Goal: Task Accomplishment & Management: Manage account settings

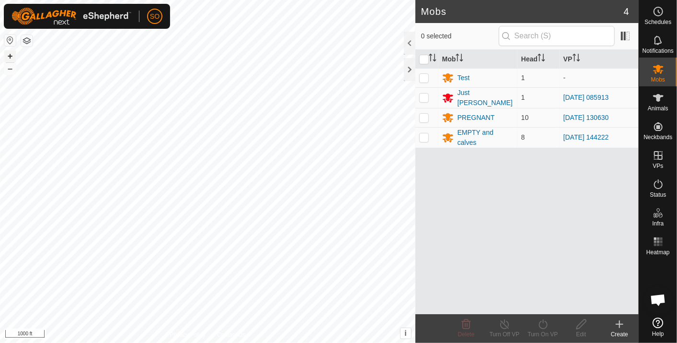
click at [10, 57] on button "+" at bounding box center [9, 55] width 11 height 11
click at [244, 342] on html "SO Schedules Notifications Mobs Animals Neckbands VPs Status Infra Heatmap Help…" at bounding box center [338, 171] width 677 height 343
click at [26, 41] on button "button" at bounding box center [26, 40] width 11 height 11
click at [657, 238] on icon at bounding box center [658, 241] width 11 height 11
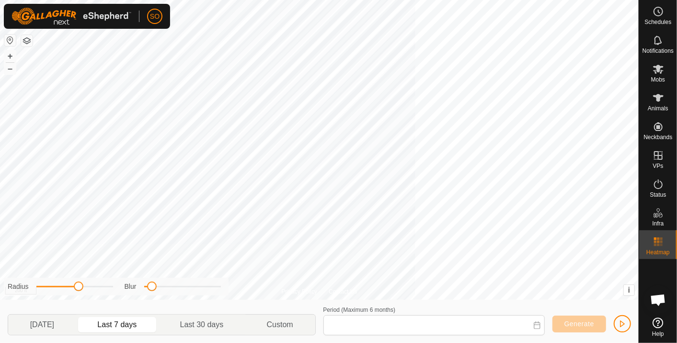
type input "[DATE] - [DATE]"
click at [659, 298] on span "Open chat" at bounding box center [658, 300] width 16 height 13
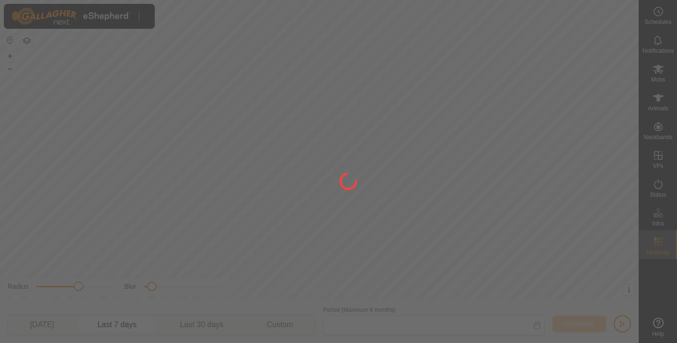
type input "[DATE] - [DATE]"
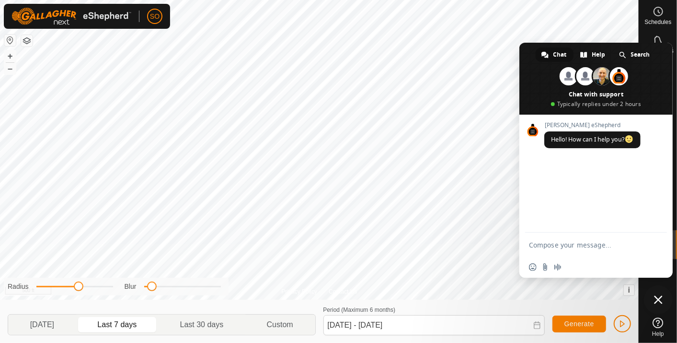
click at [212, 69] on body "SO Schedules Notifications Mobs Animals Neckbands VPs Status Infra Heatmap Help…" at bounding box center [338, 171] width 677 height 343
click at [601, 77] on span at bounding box center [602, 76] width 18 height 18
click at [658, 7] on circle at bounding box center [658, 11] width 9 height 9
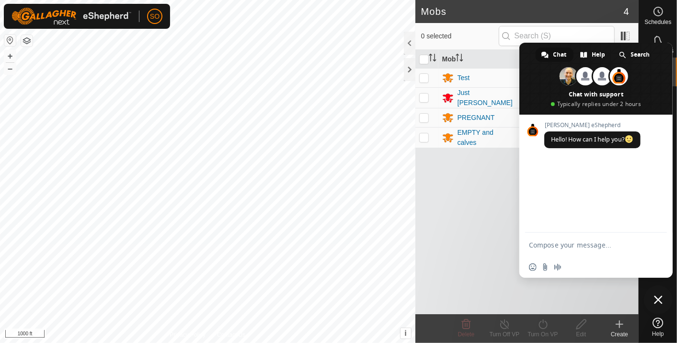
click at [659, 322] on icon at bounding box center [658, 322] width 11 height 11
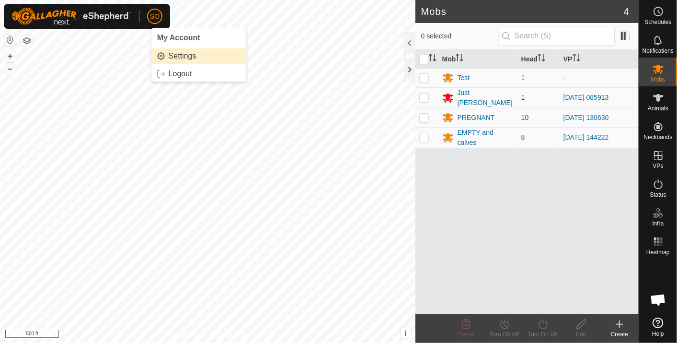
click at [161, 55] on link "Settings" at bounding box center [198, 55] width 95 height 15
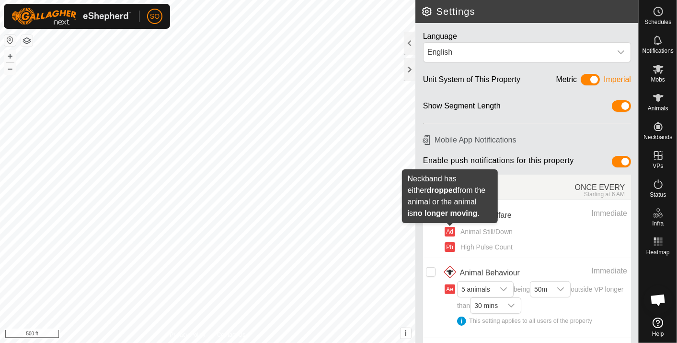
click at [449, 229] on button "Ad" at bounding box center [450, 232] width 11 height 10
click at [450, 229] on button "Ad" at bounding box center [450, 232] width 11 height 10
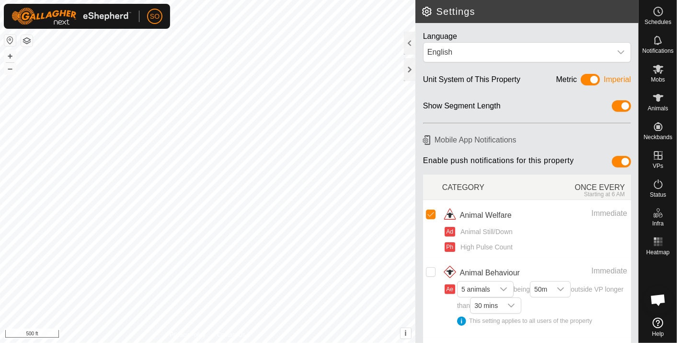
click at [450, 229] on button "Ad" at bounding box center [450, 232] width 11 height 10
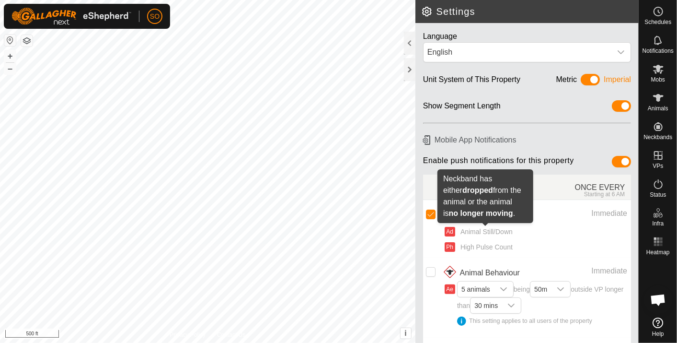
click at [508, 230] on span "Animal Still/Down" at bounding box center [485, 232] width 56 height 10
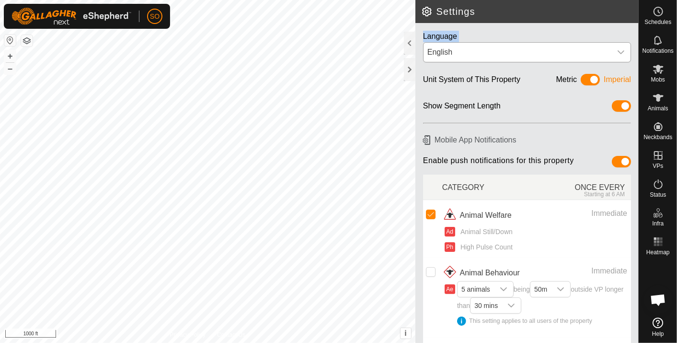
drag, startPoint x: 597, startPoint y: 9, endPoint x: 500, endPoint y: 46, distance: 103.3
click at [500, 46] on article "Settings Language English Unit System of This Property Metric Imperial Show Seg…" at bounding box center [526, 171] width 223 height 343
click at [657, 10] on icon at bounding box center [658, 11] width 11 height 11
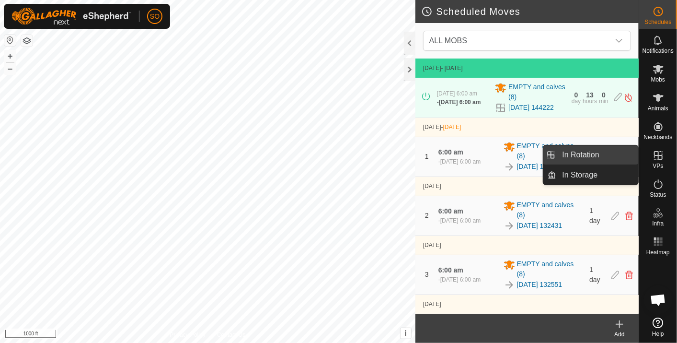
click at [590, 151] on link "In Rotation" at bounding box center [598, 154] width 82 height 19
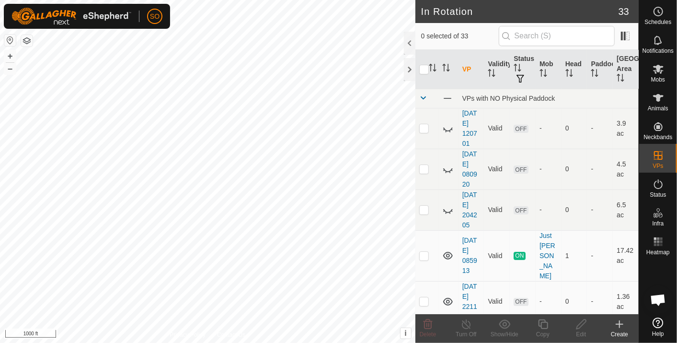
click at [26, 39] on button "button" at bounding box center [26, 40] width 11 height 11
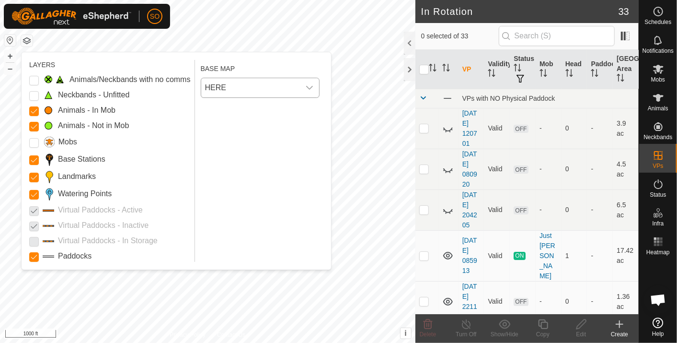
click at [309, 86] on icon "dropdown trigger" at bounding box center [309, 88] width 7 height 4
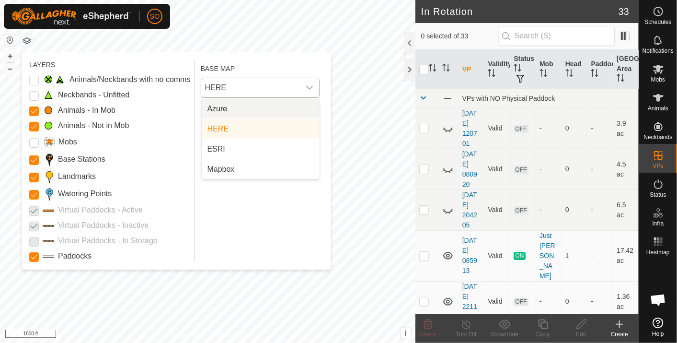
click at [238, 106] on li "Azure" at bounding box center [261, 108] width 118 height 19
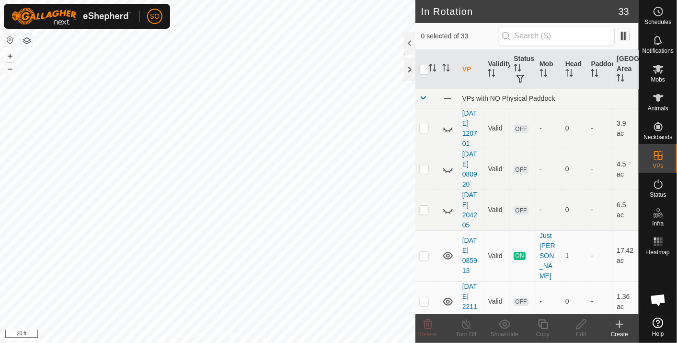
click at [144, 342] on html "SO Schedules Notifications Mobs Animals Neckbands VPs Status Infra Heatmap Help…" at bounding box center [338, 171] width 677 height 343
click at [157, 342] on html "SO Schedules Notifications Mobs Animals Neckbands VPs Status Infra Heatmap Help…" at bounding box center [338, 171] width 677 height 343
click at [23, 37] on button "button" at bounding box center [26, 40] width 11 height 11
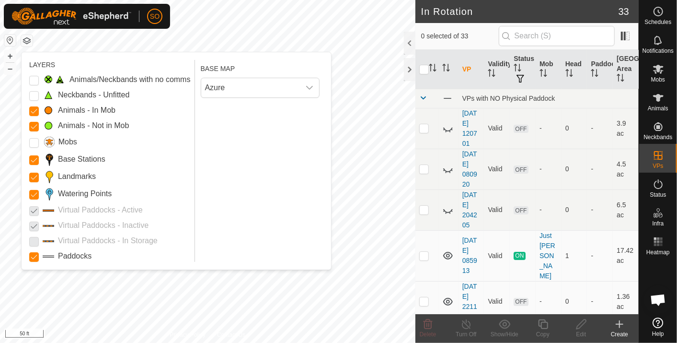
checkbox input "true"
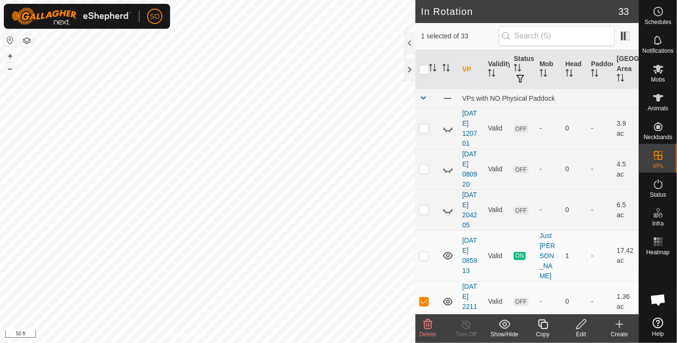
click at [26, 38] on button "button" at bounding box center [26, 40] width 11 height 11
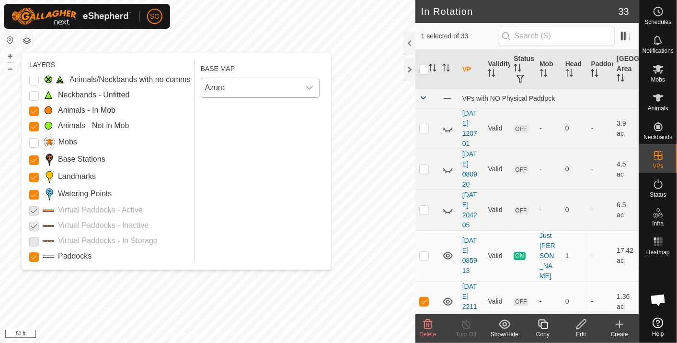
click at [310, 84] on icon "dropdown trigger" at bounding box center [310, 88] width 8 height 8
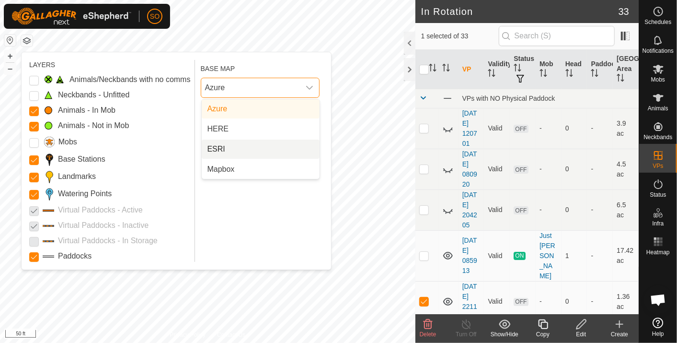
click at [221, 146] on li "ESRI" at bounding box center [261, 148] width 118 height 19
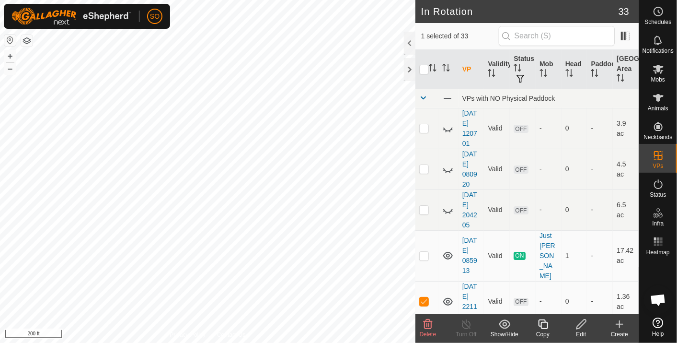
click at [42, 22] on div "SO Schedules Notifications Mobs Animals Neckbands VPs Status Infra Heatmap Help…" at bounding box center [338, 171] width 677 height 343
click at [24, 39] on button "button" at bounding box center [26, 40] width 11 height 11
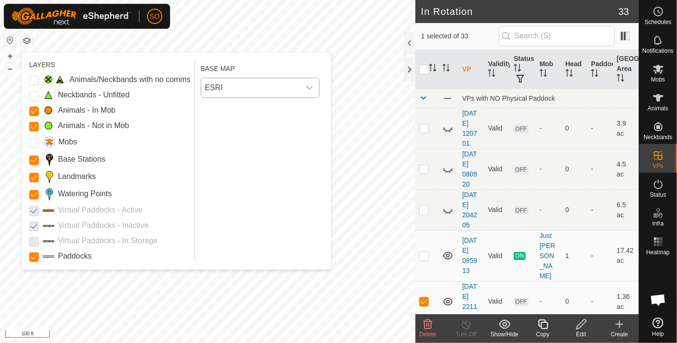
click at [310, 84] on icon "dropdown trigger" at bounding box center [310, 88] width 8 height 8
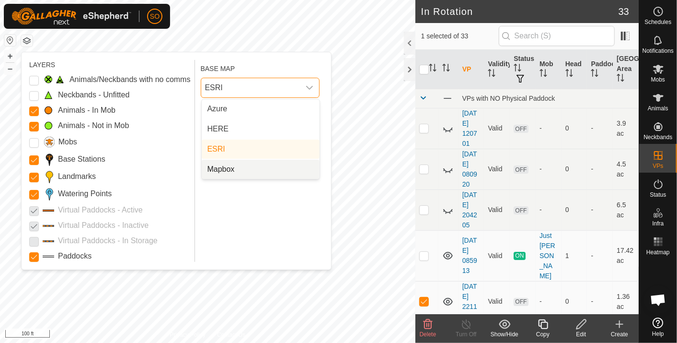
click at [230, 165] on li "Mapbox" at bounding box center [261, 169] width 118 height 19
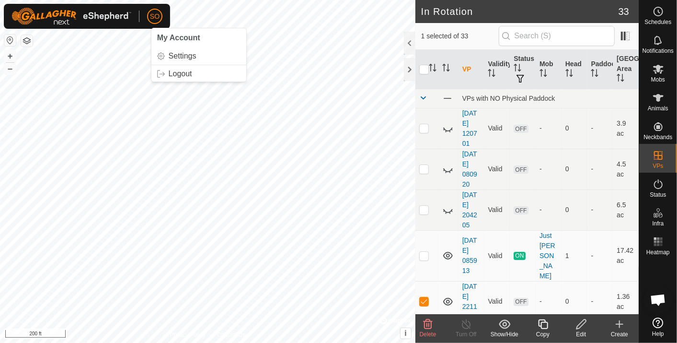
click at [24, 42] on button "button" at bounding box center [26, 40] width 11 height 11
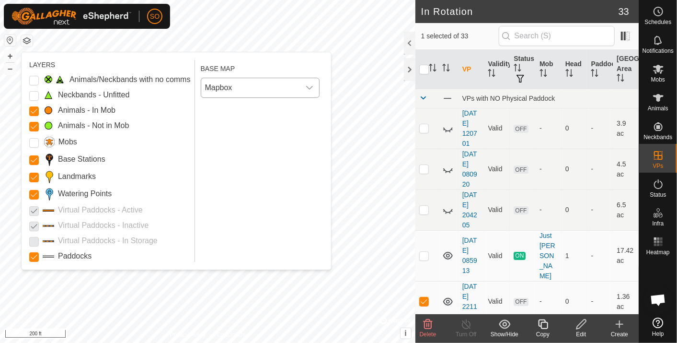
click at [312, 85] on icon "dropdown trigger" at bounding box center [310, 88] width 8 height 8
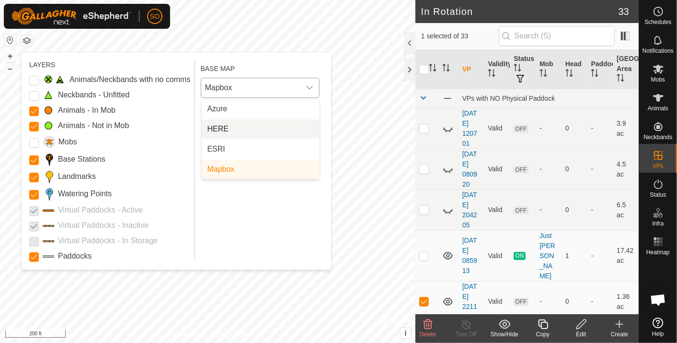
click at [223, 126] on li "HERE" at bounding box center [261, 128] width 118 height 19
